Goal: Task Accomplishment & Management: Complete application form

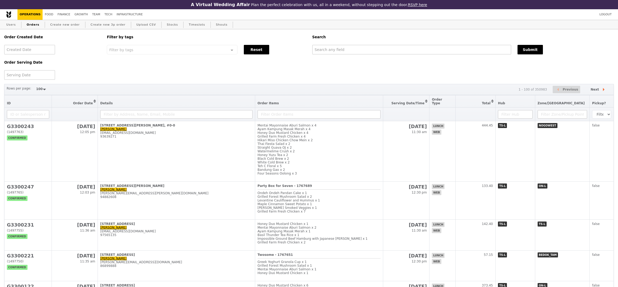
select select "100"
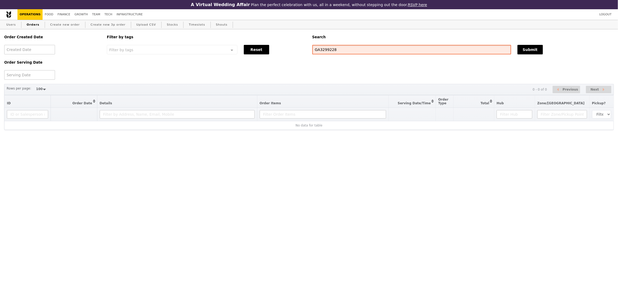
click at [334, 51] on input "GA3299228" at bounding box center [411, 50] width 199 height 10
type input "GA3299338"
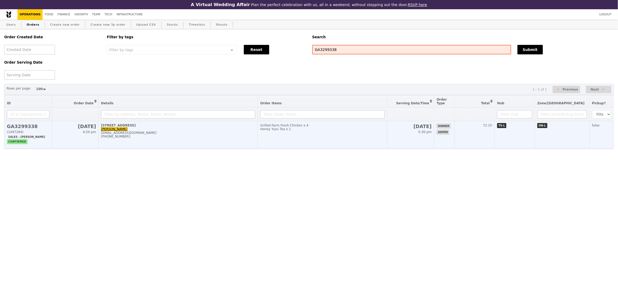
click at [384, 128] on div "Honey Yuzu Tea x 1" at bounding box center [322, 129] width 125 height 4
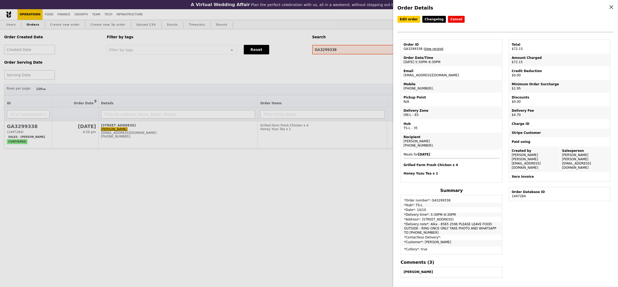
click at [414, 49] on td "Order ID GA3299338 – View receipt" at bounding box center [451, 46] width 100 height 13
copy td "GA3299338"
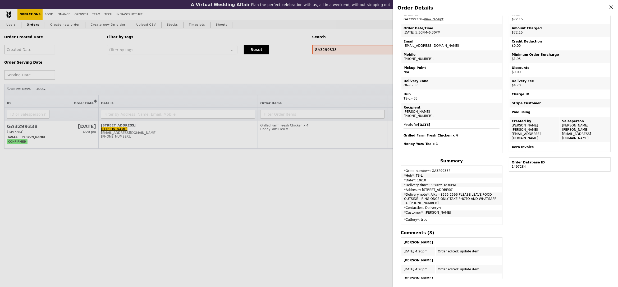
scroll to position [26, 0]
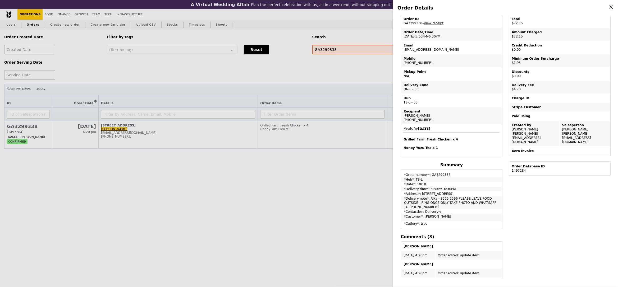
click at [139, 46] on div "Order Details Edit order Changelog Cancel Order ID GA3299338 – View receipt Ord…" at bounding box center [309, 143] width 618 height 287
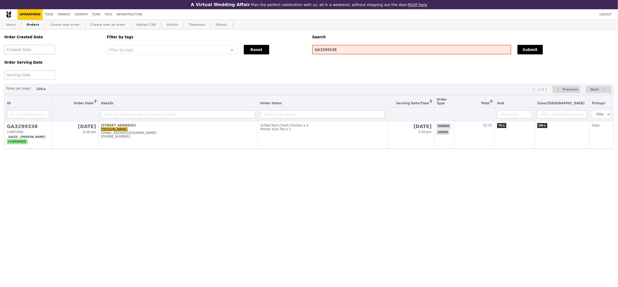
scroll to position [48, 0]
click at [16, 25] on link "Users" at bounding box center [11, 25] width 14 height 10
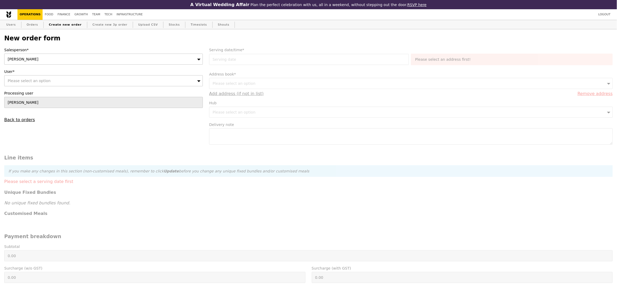
click at [80, 63] on div "Sandy" at bounding box center [103, 59] width 199 height 11
type input "joyce"
click at [80, 81] on div "Please select an option" at bounding box center [103, 80] width 199 height 11
type input "jessilind.lee@ntu.edu.sg"
type input "Confirm"
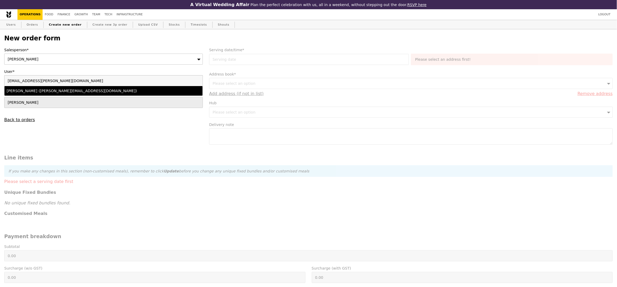
type input "jessilind.lee@ntu.edu.sg"
click at [65, 93] on div "Lee Wan Ping (jessilind.lee@ntu.edu.sg)" at bounding box center [79, 90] width 145 height 5
type input "Loading..."
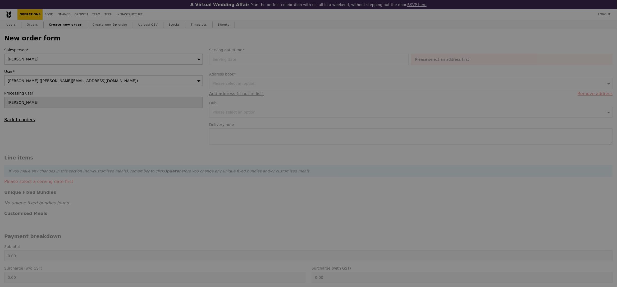
type input "13.76"
type input "15.00"
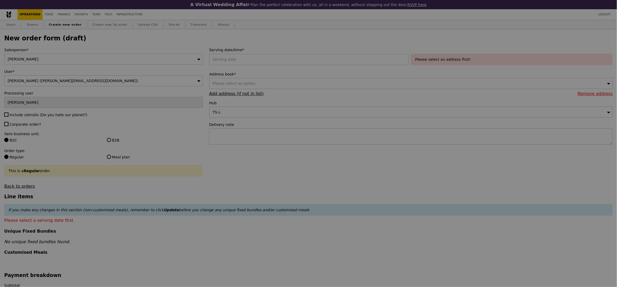
type input "Confirm"
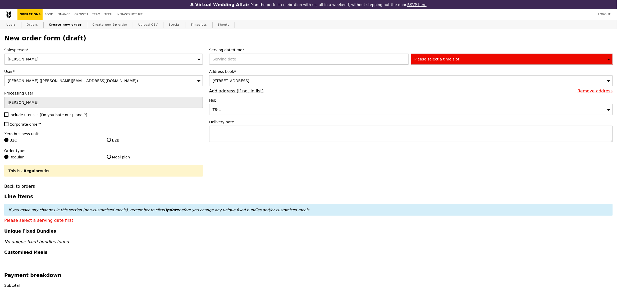
click at [20, 116] on span "Include utensils (Do you hate our planet?)" at bounding box center [49, 115] width 78 height 4
click at [8, 116] on input "Include utensils (Do you hate our planet?)" at bounding box center [6, 115] width 4 height 4
checkbox input "true"
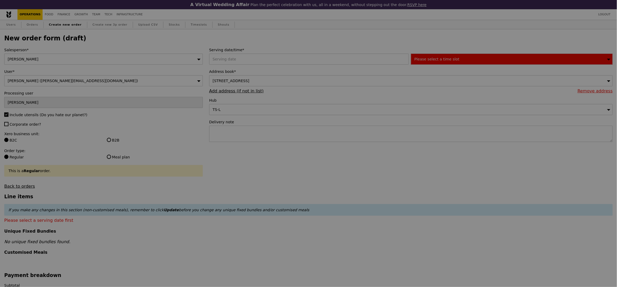
type input "Confirm"
click at [20, 127] on span "Corporate order?" at bounding box center [25, 124] width 31 height 4
click at [8, 126] on input "Corporate order?" at bounding box center [6, 124] width 4 height 4
checkbox input "true"
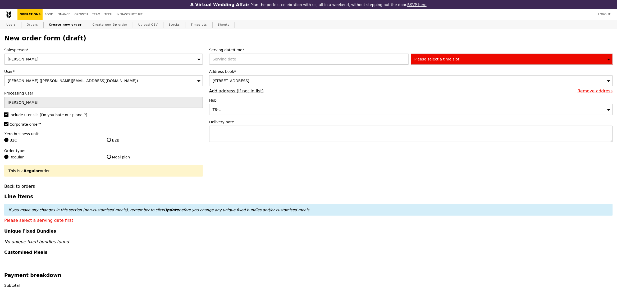
click at [113, 144] on div "B2B" at bounding box center [155, 141] width 102 height 6
click at [113, 143] on label "B2B" at bounding box center [155, 140] width 96 height 5
click at [111, 142] on input "B2B" at bounding box center [109, 140] width 4 height 4
radio input "true"
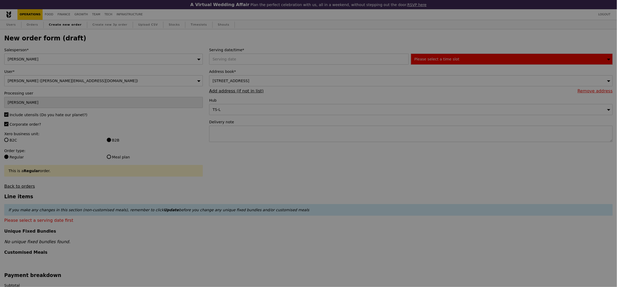
type input "Confirm"
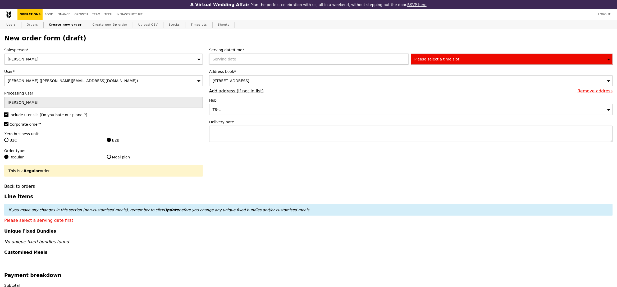
click at [269, 58] on div at bounding box center [310, 59] width 202 height 11
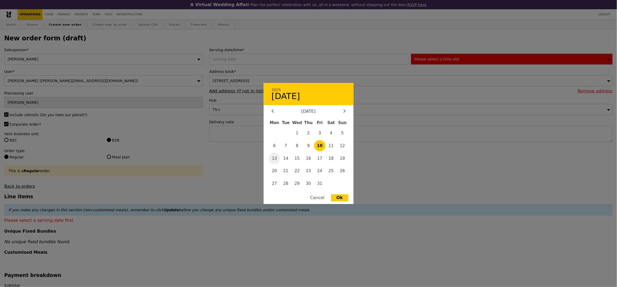
click at [277, 160] on span "13" at bounding box center [274, 158] width 11 height 11
type input "13 Oct 2025"
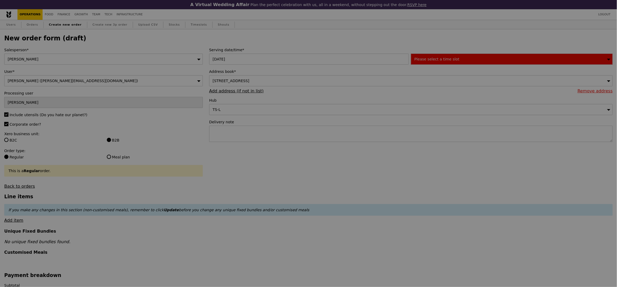
type input "Confirm"
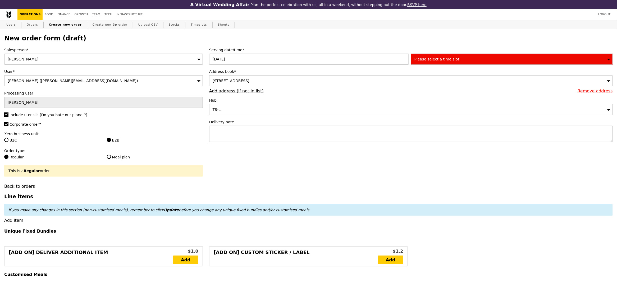
click at [441, 54] on div "Please select a time slot" at bounding box center [512, 59] width 202 height 11
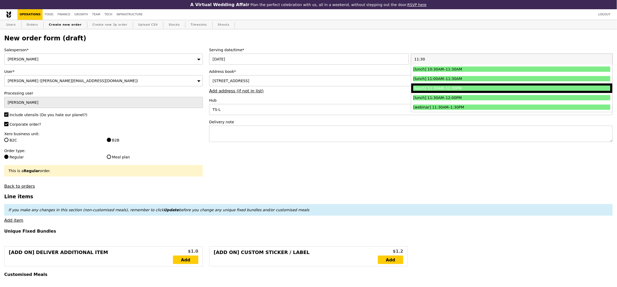
type input "11:30"
click at [443, 87] on div "[lunch] 11:30AM–12:30PM" at bounding box center [487, 88] width 148 height 5
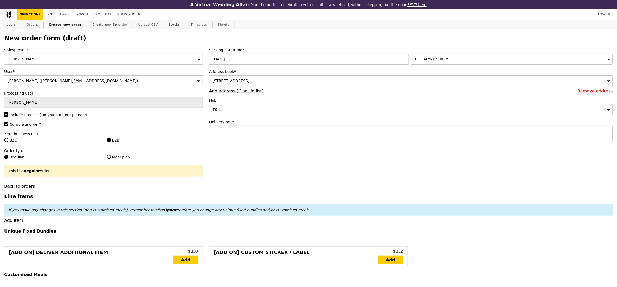
type input "Confirm"
click at [260, 137] on textarea at bounding box center [411, 134] width 404 height 16
paste textarea "Point of Contact: Wan Ping 9476 4172"
type textarea "Point of Contact: Wan Ping 9476 4172"
click at [249, 82] on span "91 Nanyang Ave, #04-033, Singapore 639956" at bounding box center [231, 81] width 37 height 4
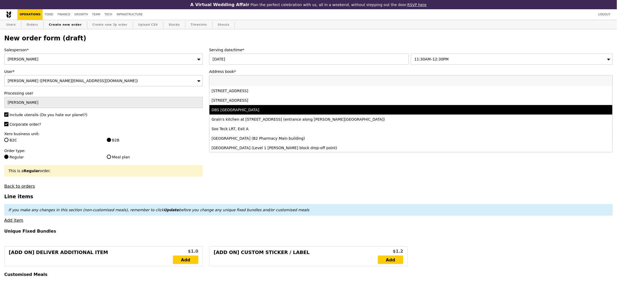
scroll to position [0, 0]
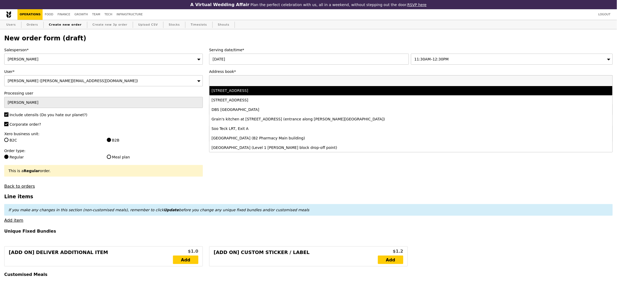
click at [262, 93] on div "91 Nanyang Ave, #04-033, Singapore 639956" at bounding box center [361, 90] width 299 height 5
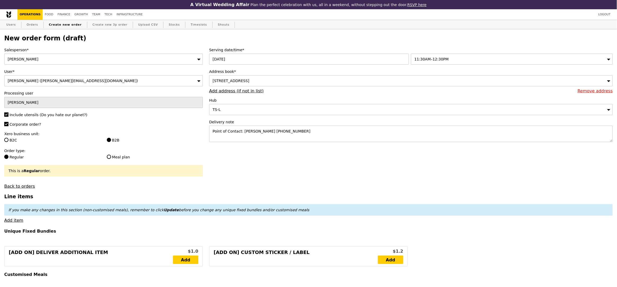
type input "Confirm"
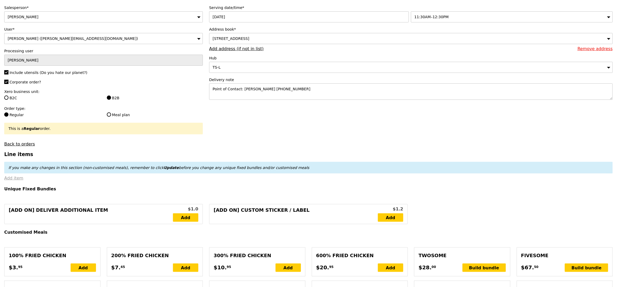
click at [13, 178] on link "Add item" at bounding box center [13, 178] width 19 height 5
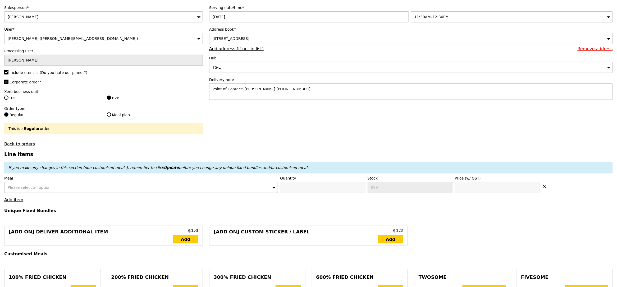
click at [41, 191] on div "Please select an option" at bounding box center [141, 187] width 274 height 11
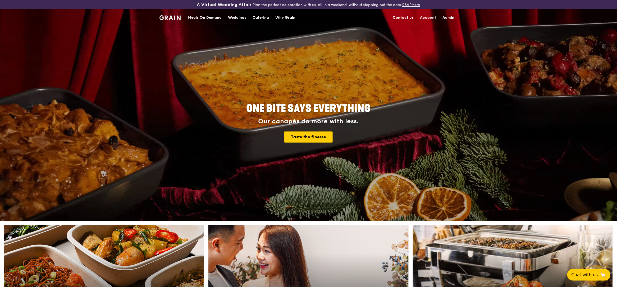
click at [210, 18] on div "Meals On Demand" at bounding box center [205, 18] width 34 height 16
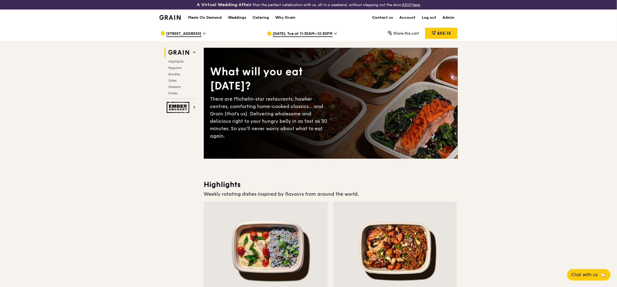
click at [305, 35] on span "[DATE], Tue at 11:30AM–12:30PM" at bounding box center [303, 34] width 60 height 6
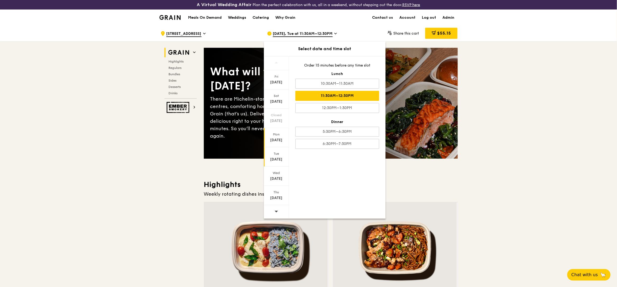
click at [276, 137] on div "[DATE]" at bounding box center [276, 137] width 25 height 19
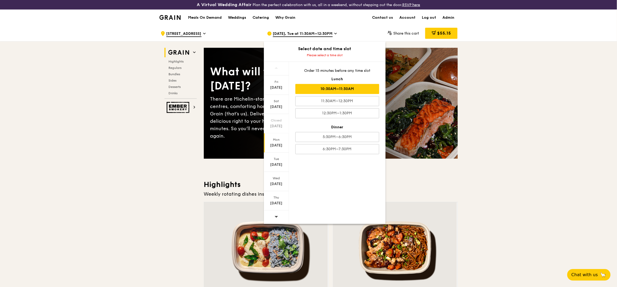
click at [346, 88] on div "10:30AM–11:30AM" at bounding box center [337, 89] width 84 height 10
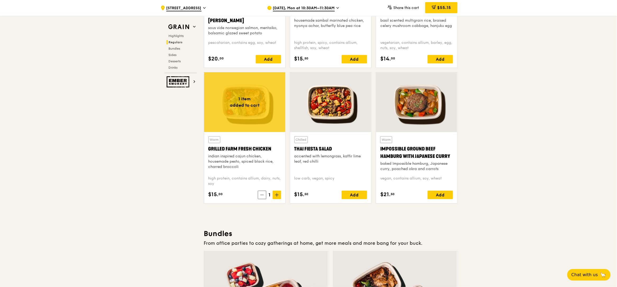
scroll to position [513, 0]
